Goal: Information Seeking & Learning: Check status

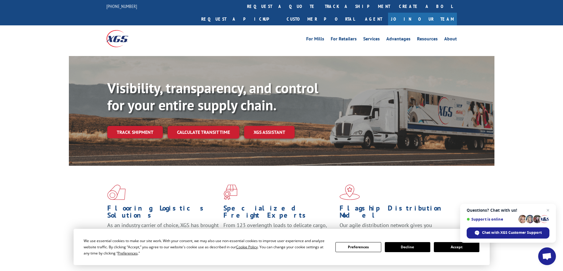
drag, startPoint x: 454, startPoint y: 251, endPoint x: 411, endPoint y: 232, distance: 46.7
click at [448, 246] on button "Accept" at bounding box center [456, 248] width 45 height 10
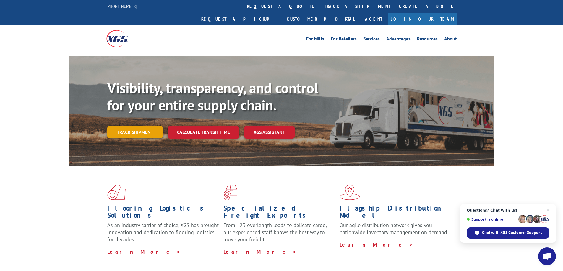
click at [131, 126] on link "Track shipment" at bounding box center [135, 132] width 56 height 12
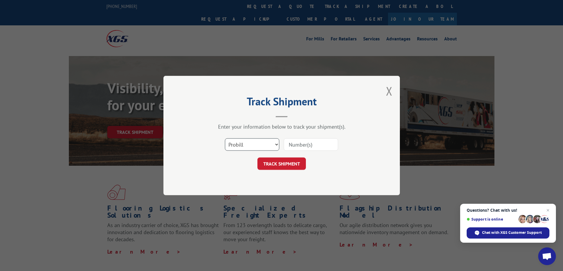
click at [245, 145] on select "Select category... Probill BOL PO" at bounding box center [252, 145] width 54 height 12
select select "bol"
click at [225, 139] on select "Select category... Probill BOL PO" at bounding box center [252, 145] width 54 height 12
click at [300, 144] on input at bounding box center [311, 145] width 54 height 12
drag, startPoint x: 300, startPoint y: 144, endPoint x: 289, endPoint y: 144, distance: 10.9
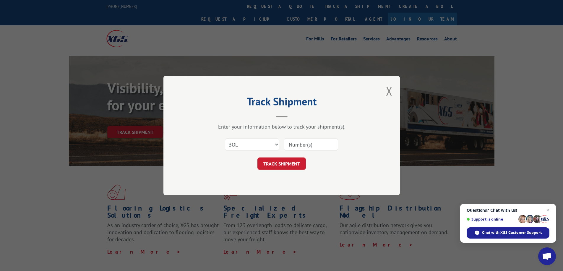
paste input "7000915"
type input "7000915"
click at [289, 165] on button "TRACK SHIPMENT" at bounding box center [281, 164] width 48 height 12
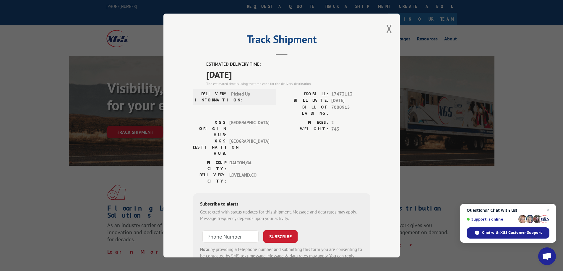
drag, startPoint x: 251, startPoint y: 77, endPoint x: 186, endPoint y: 63, distance: 67.0
click at [186, 63] on div "Track Shipment ESTIMATED DELIVERY TIME: [DATE] The estimated time is using the …" at bounding box center [281, 136] width 236 height 244
copy div "ESTIMATED DELIVERY TIME: [DATE]"
drag, startPoint x: 349, startPoint y: 107, endPoint x: 330, endPoint y: 109, distance: 19.3
click at [331, 109] on span "7000915" at bounding box center [350, 110] width 39 height 12
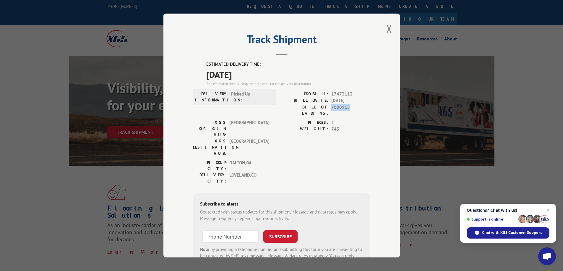
copy span "7000915"
